Goal: Transaction & Acquisition: Book appointment/travel/reservation

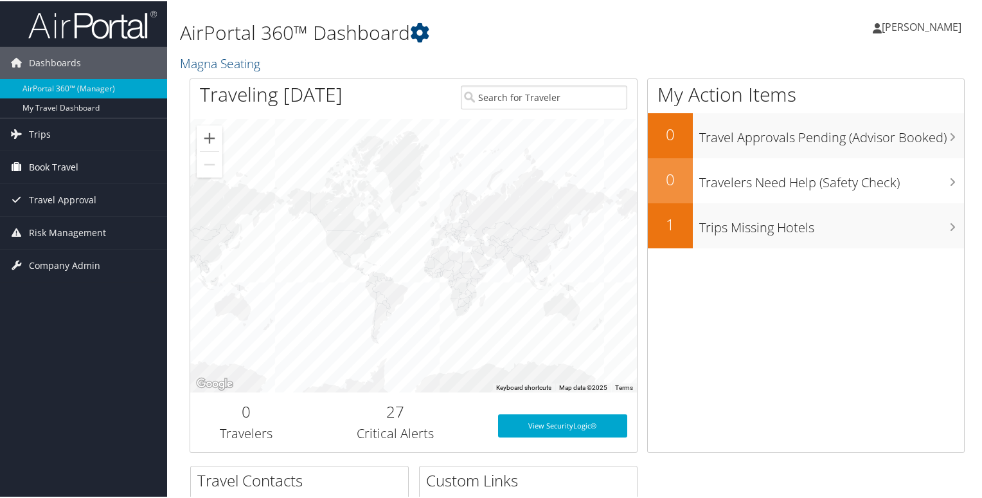
click at [69, 165] on span "Book Travel" at bounding box center [53, 166] width 49 height 32
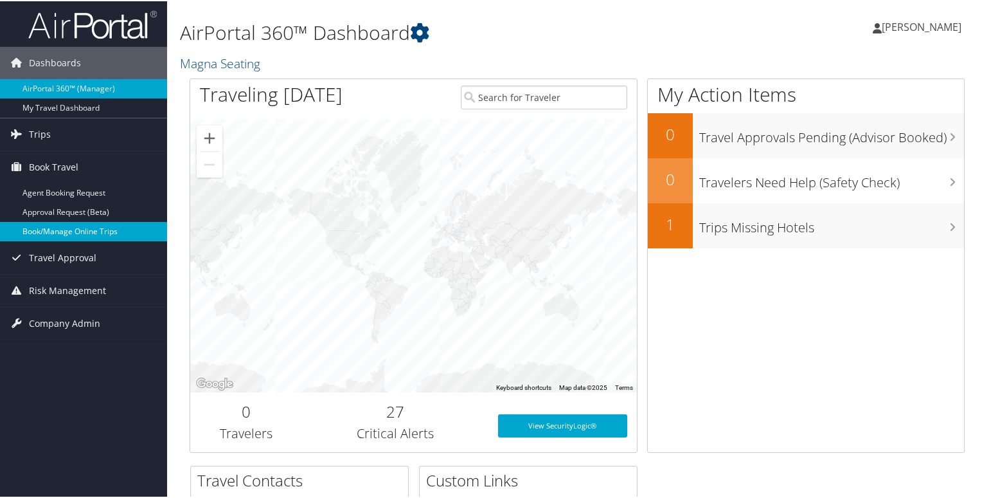
click at [69, 233] on link "Book/Manage Online Trips" at bounding box center [83, 229] width 167 height 19
